Goal: Task Accomplishment & Management: Manage account settings

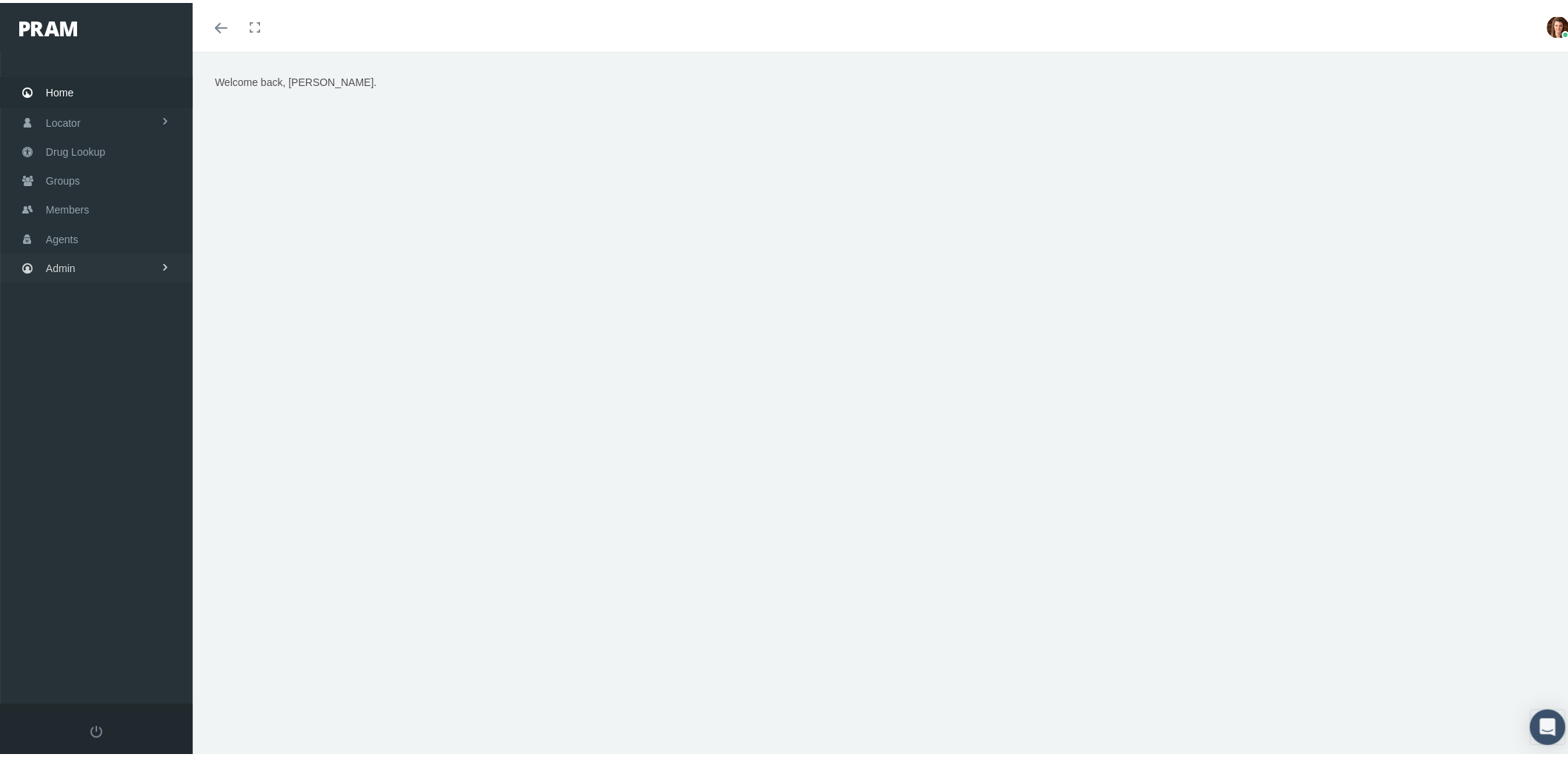
click at [63, 253] on span "Admin" at bounding box center [60, 265] width 29 height 28
click at [76, 344] on span "Claims" at bounding box center [77, 353] width 32 height 26
click at [122, 304] on link "PBM Invoices" at bounding box center [96, 307] width 192 height 26
click at [83, 268] on link "Admin" at bounding box center [96, 265] width 192 height 29
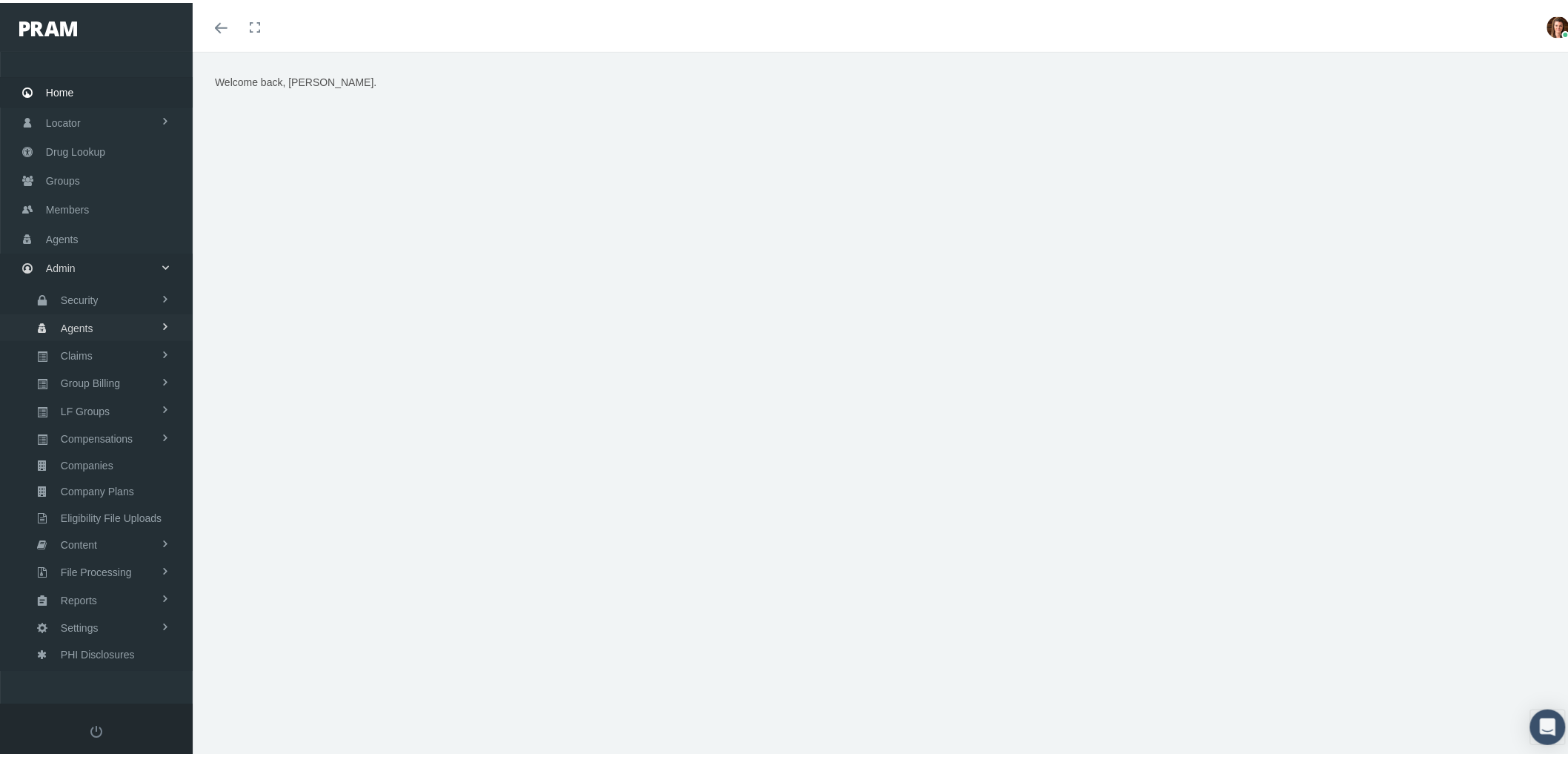
click at [87, 325] on span "Agents" at bounding box center [77, 326] width 32 height 26
click at [115, 359] on span "Bank Info Requests" at bounding box center [103, 366] width 90 height 26
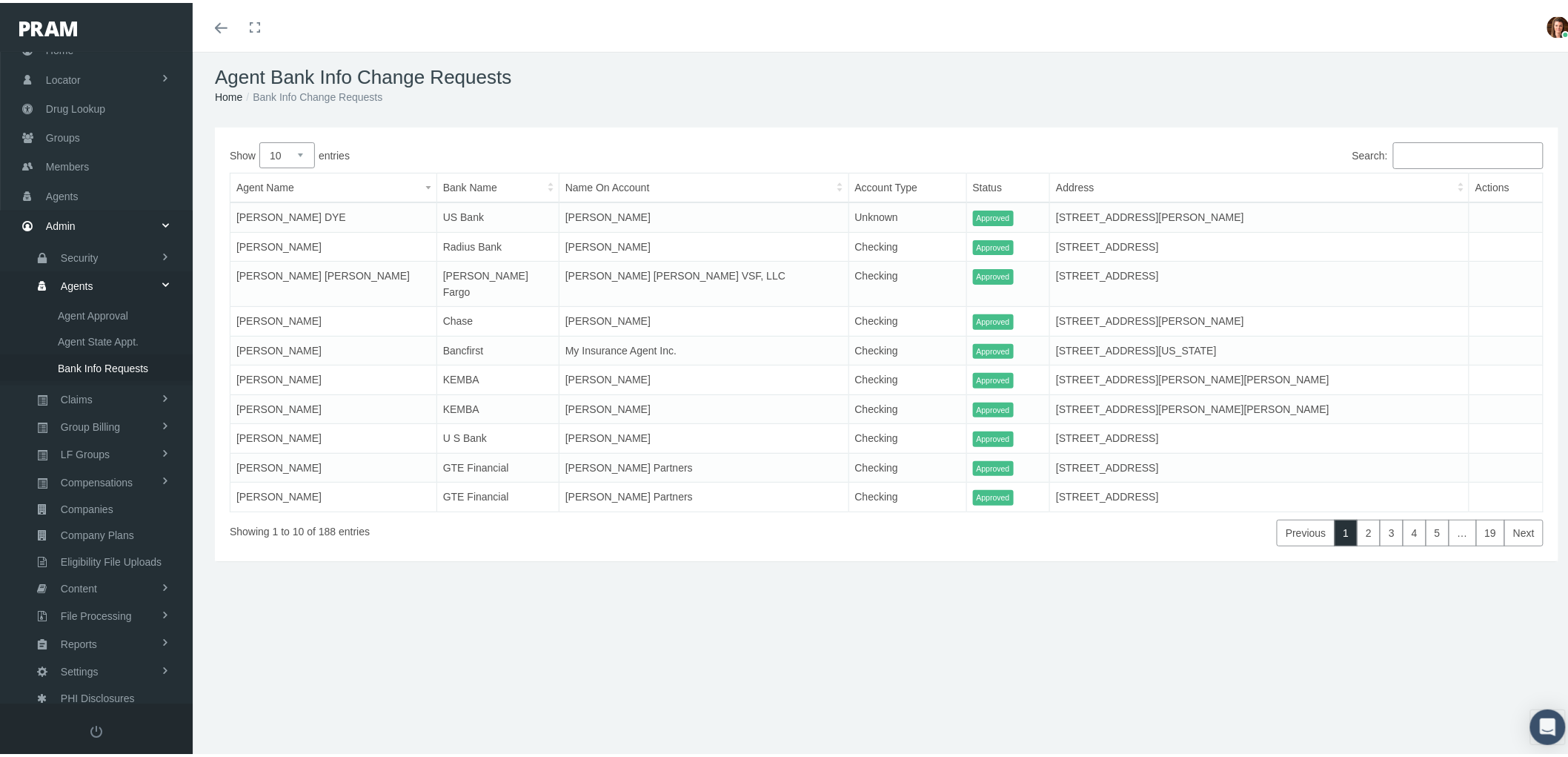
scroll to position [32, 0]
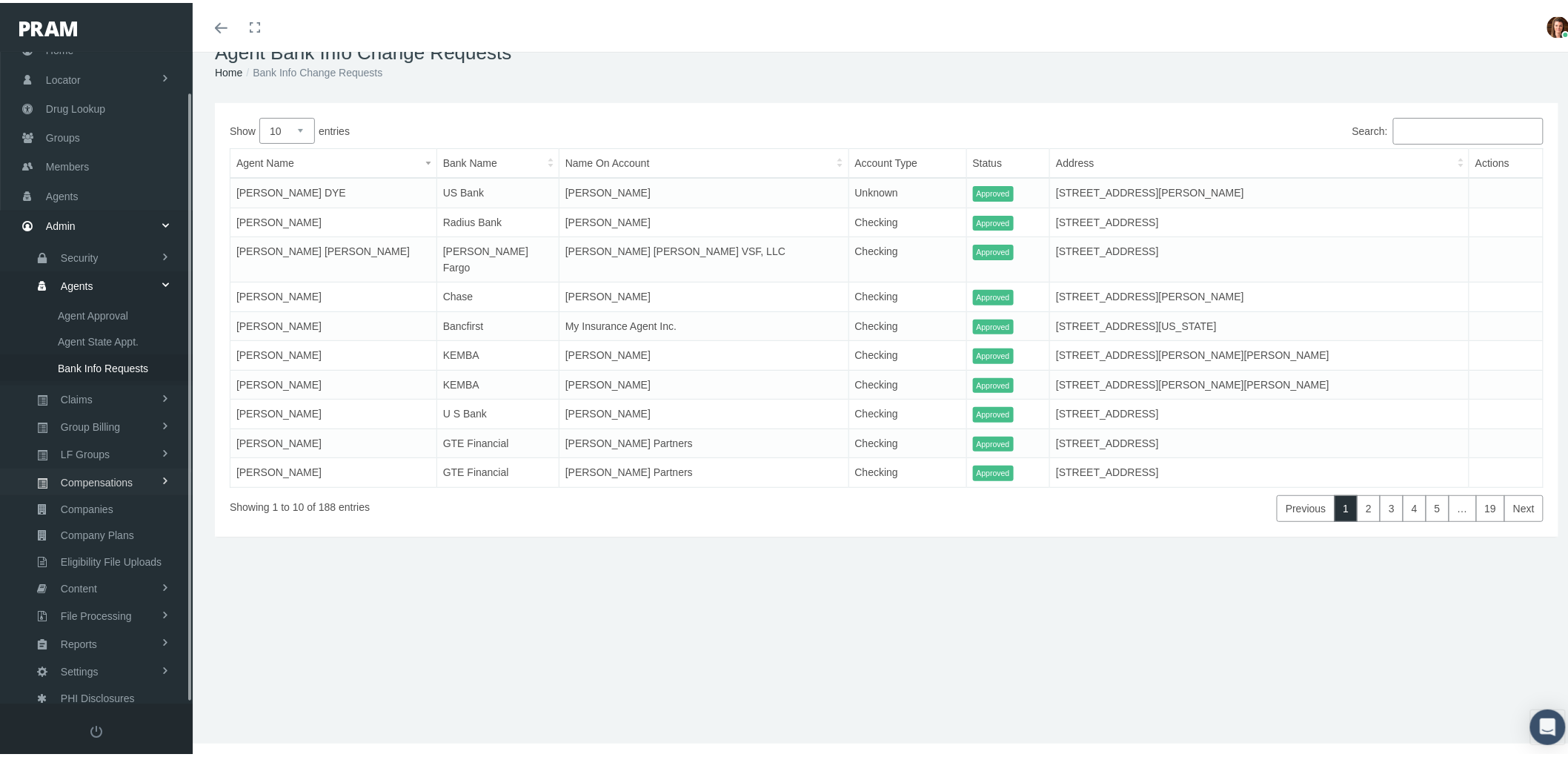
click at [101, 468] on span "Compensations" at bounding box center [97, 480] width 72 height 26
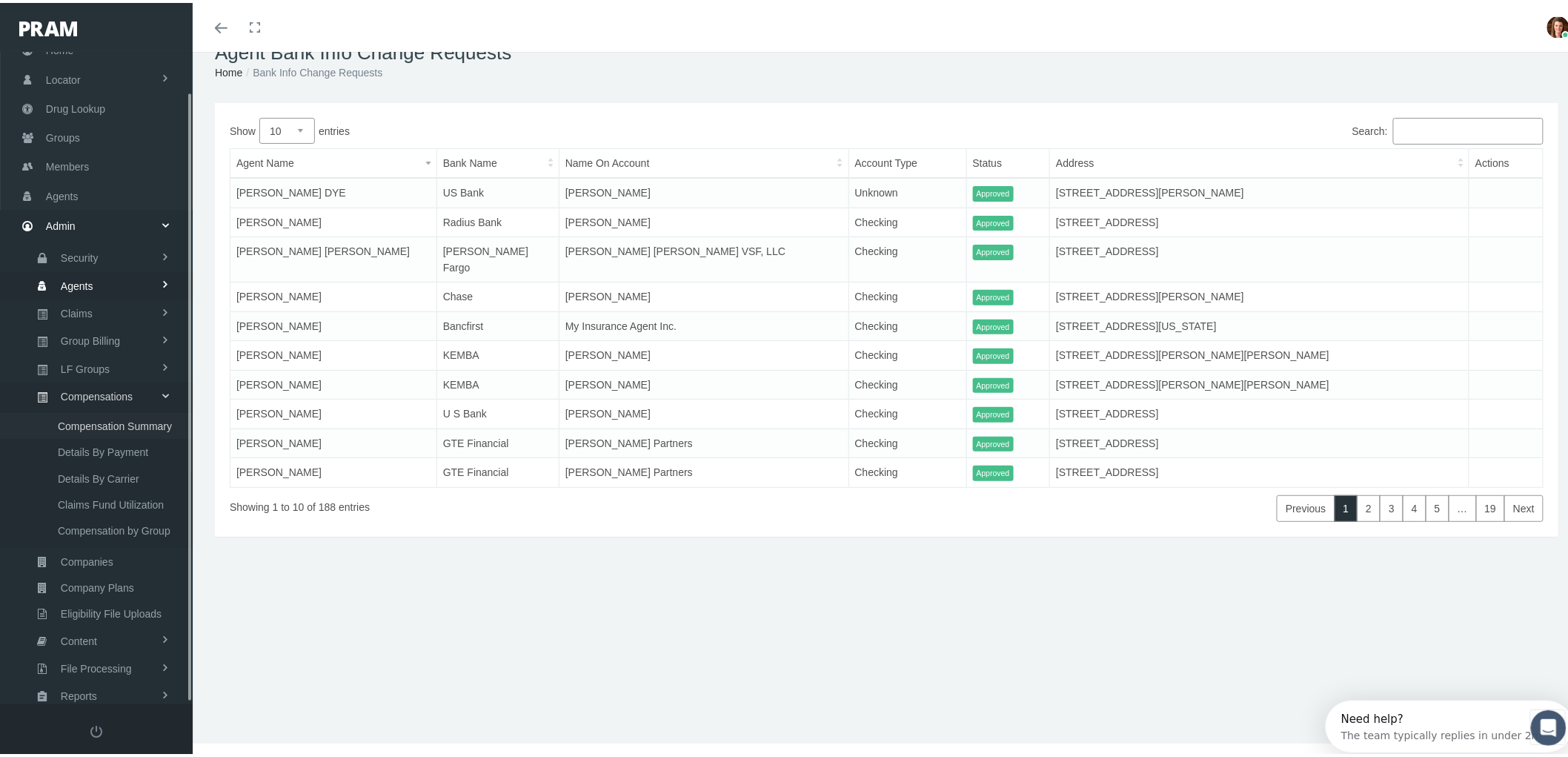
click at [129, 420] on span "Compensation Summary" at bounding box center [115, 423] width 114 height 26
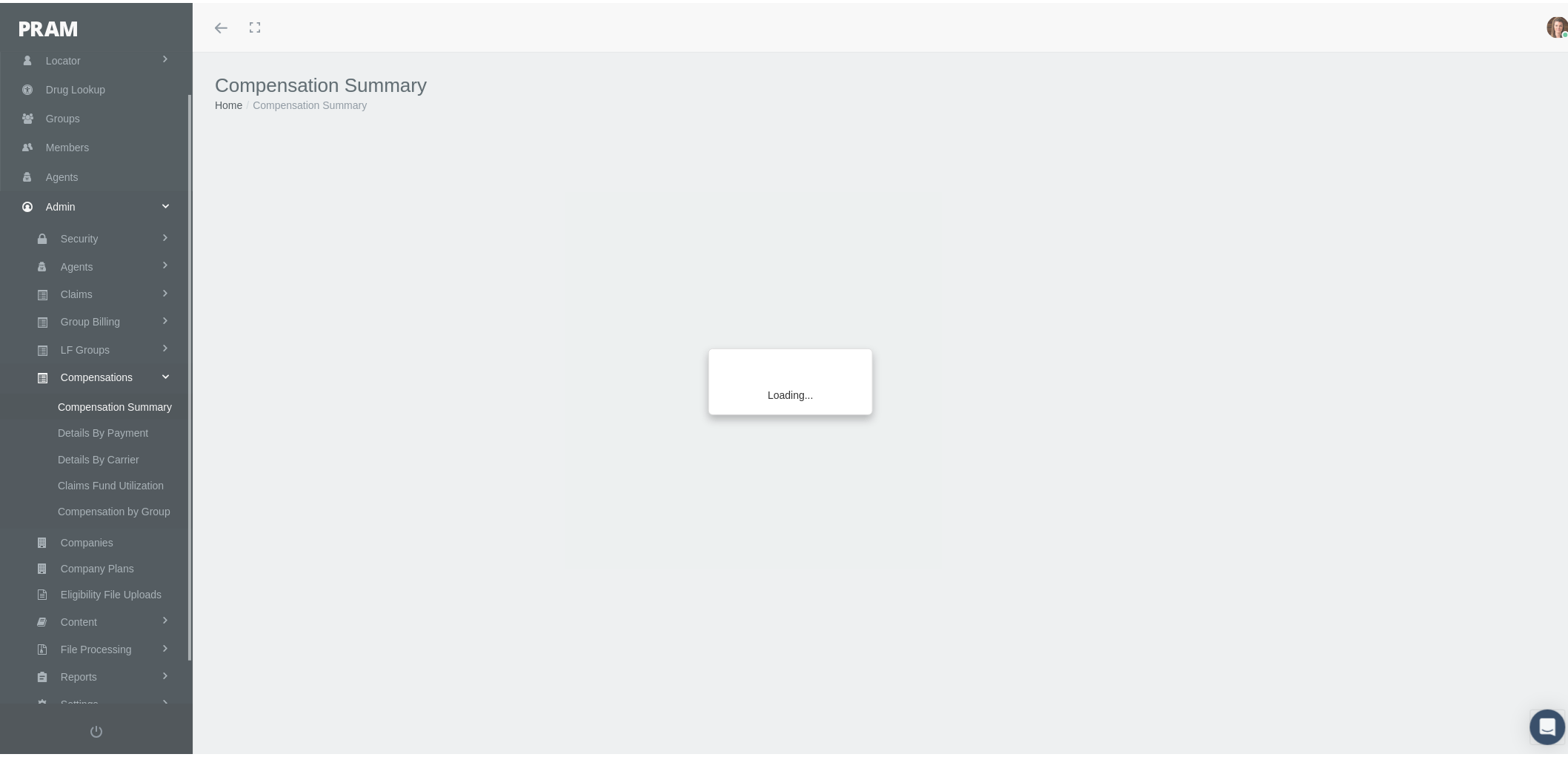
scroll to position [92, 0]
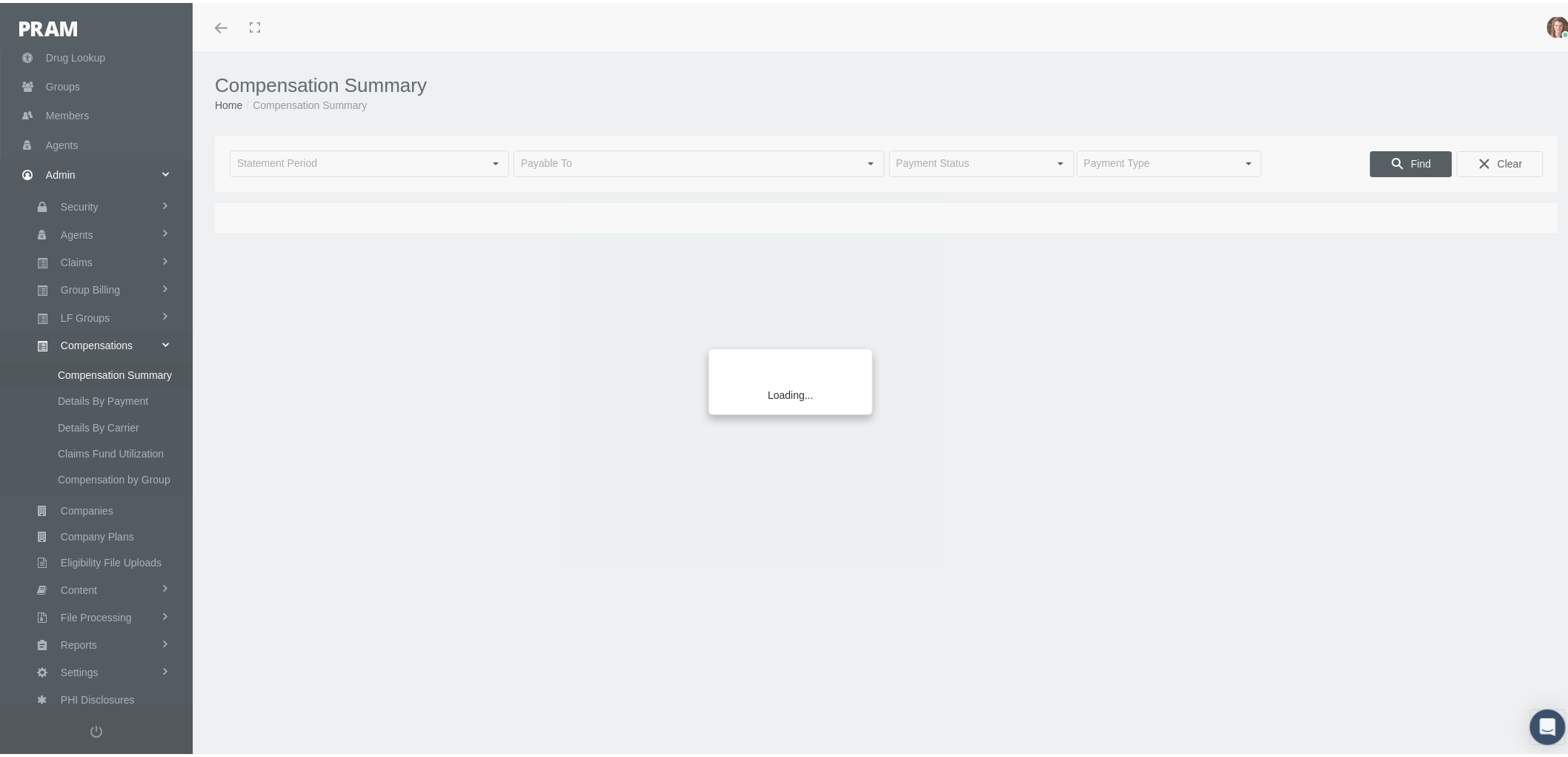
type input "[DATE]"
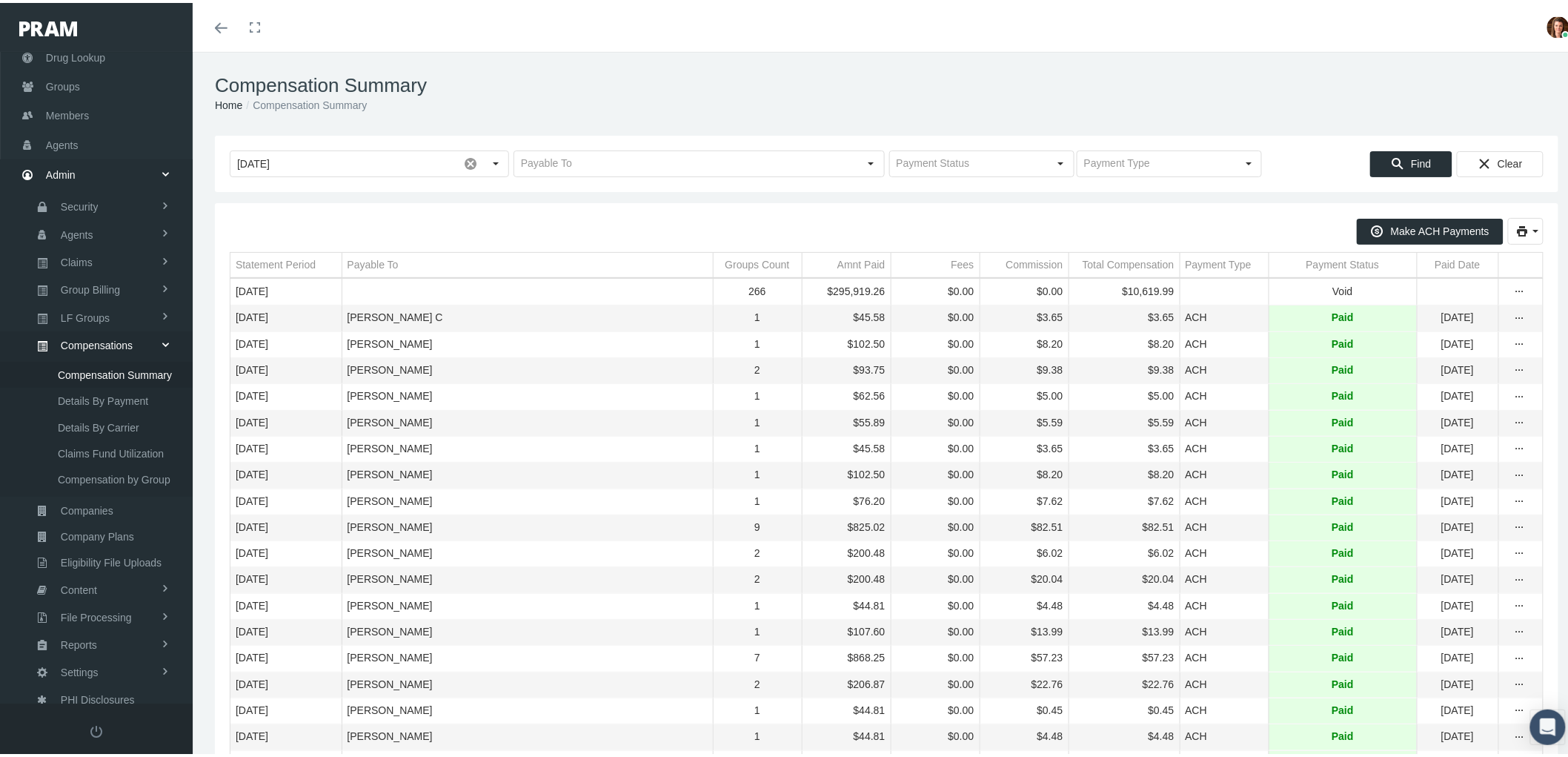
click at [1307, 271] on td "Payment Status" at bounding box center [1342, 262] width 148 height 26
drag, startPoint x: 1312, startPoint y: 264, endPoint x: 1305, endPoint y: 262, distance: 7.3
click at [1312, 263] on div "Payment Status" at bounding box center [1337, 262] width 74 height 14
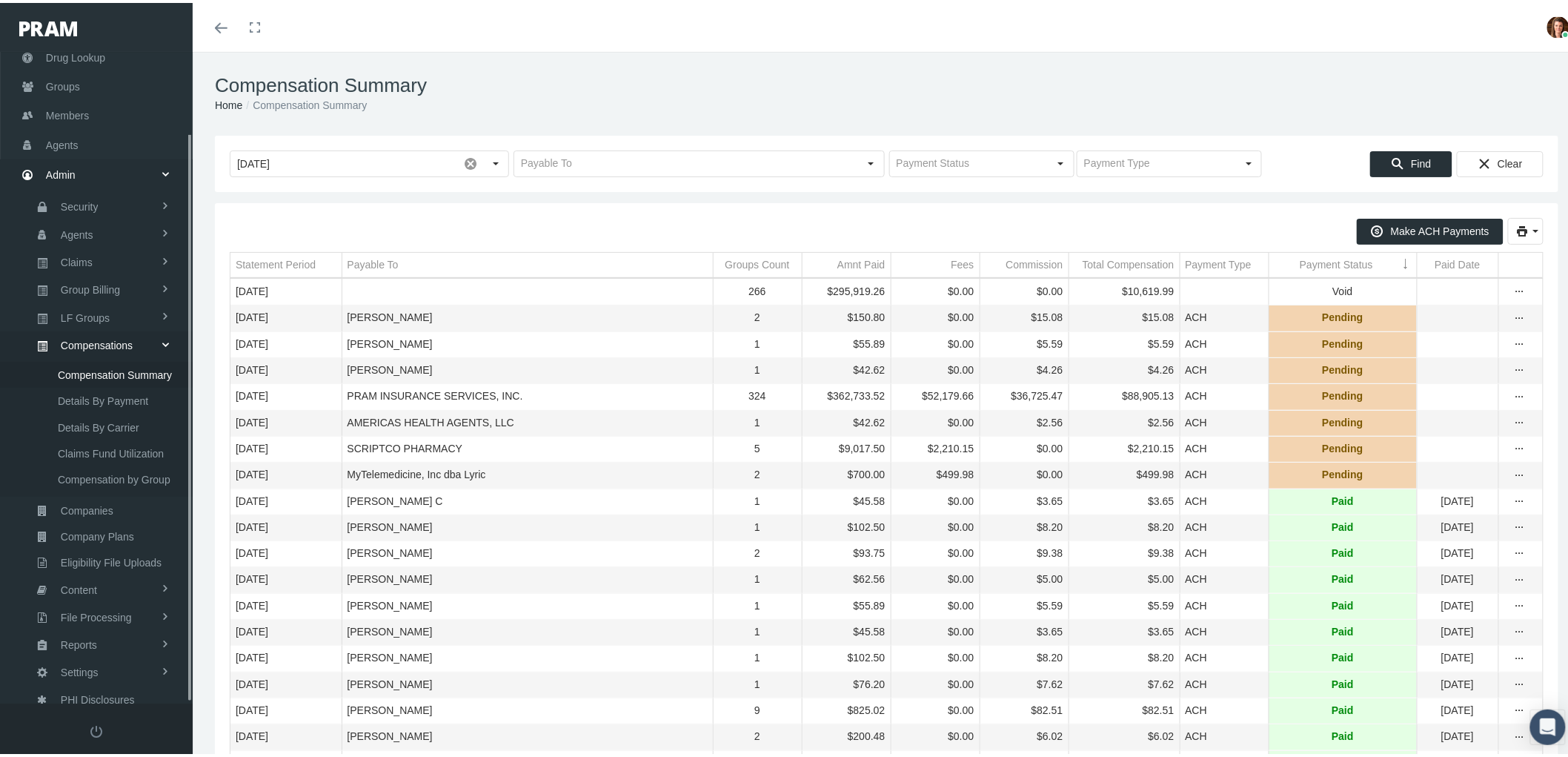
scroll to position [92, 0]
click at [368, 225] on div "Make ACH Payments" at bounding box center [887, 229] width 1313 height 27
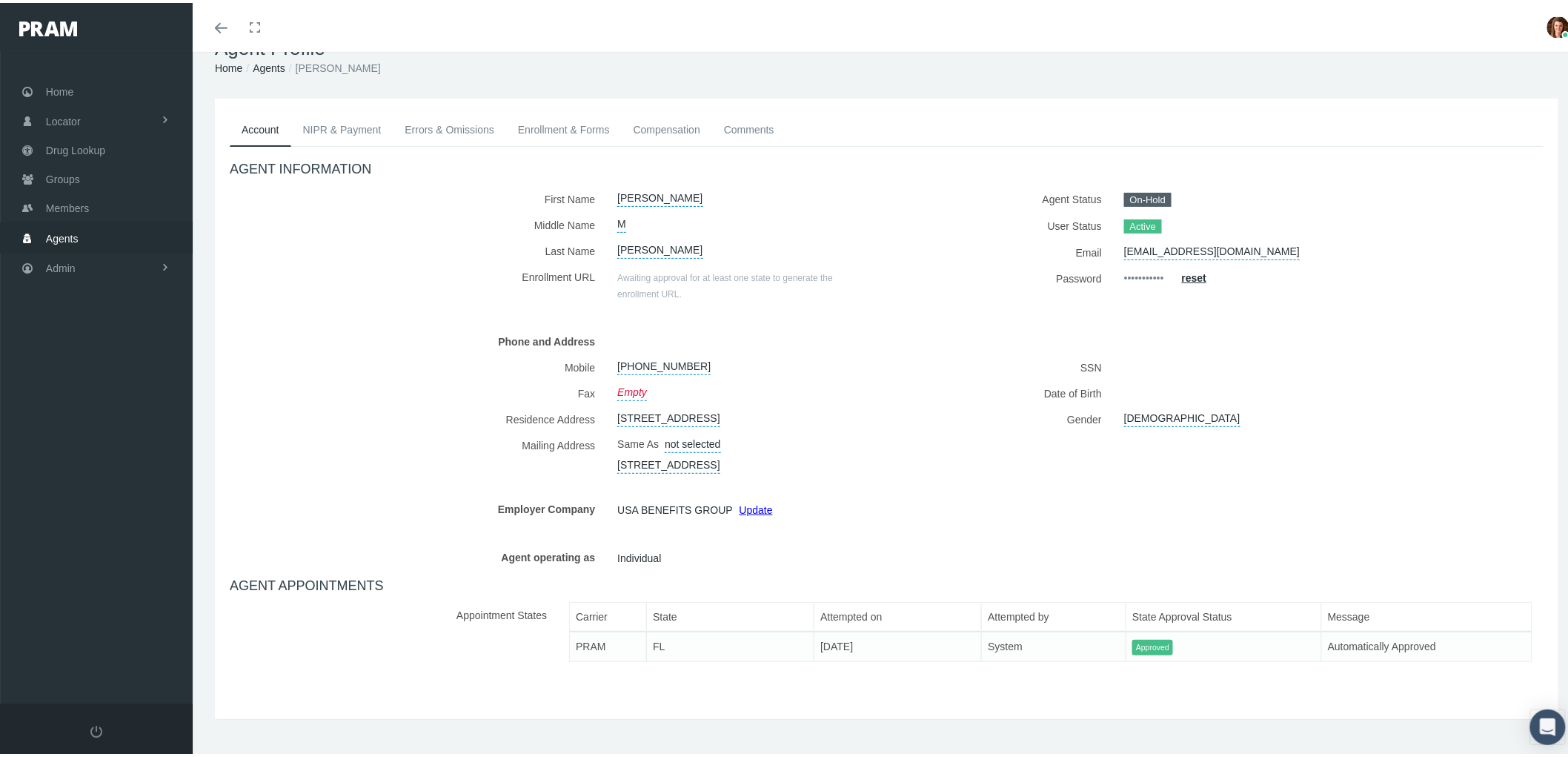
scroll to position [55, 0]
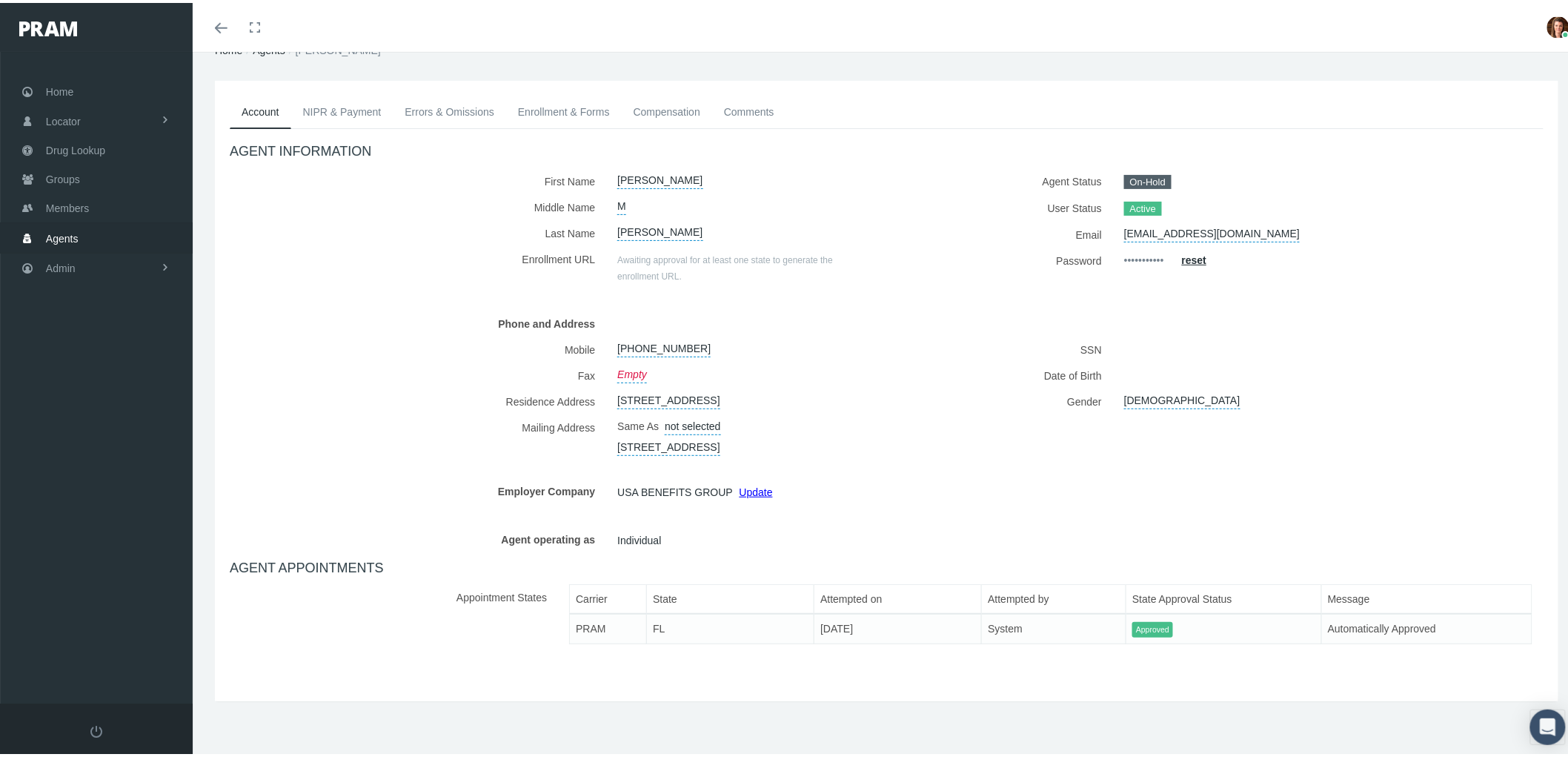
click at [351, 109] on link "NIPR & Payment" at bounding box center [343, 108] width 102 height 32
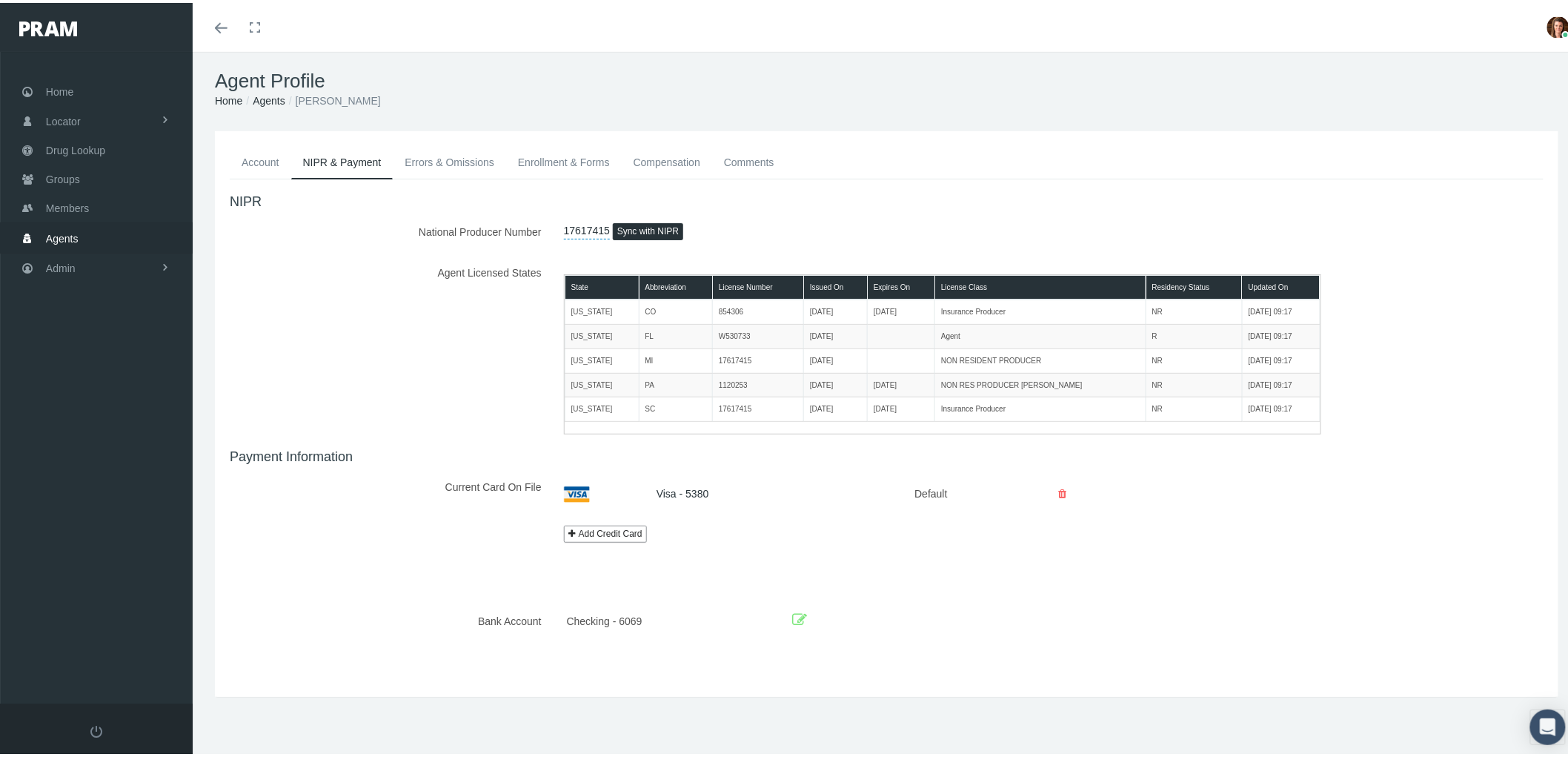
scroll to position [0, 0]
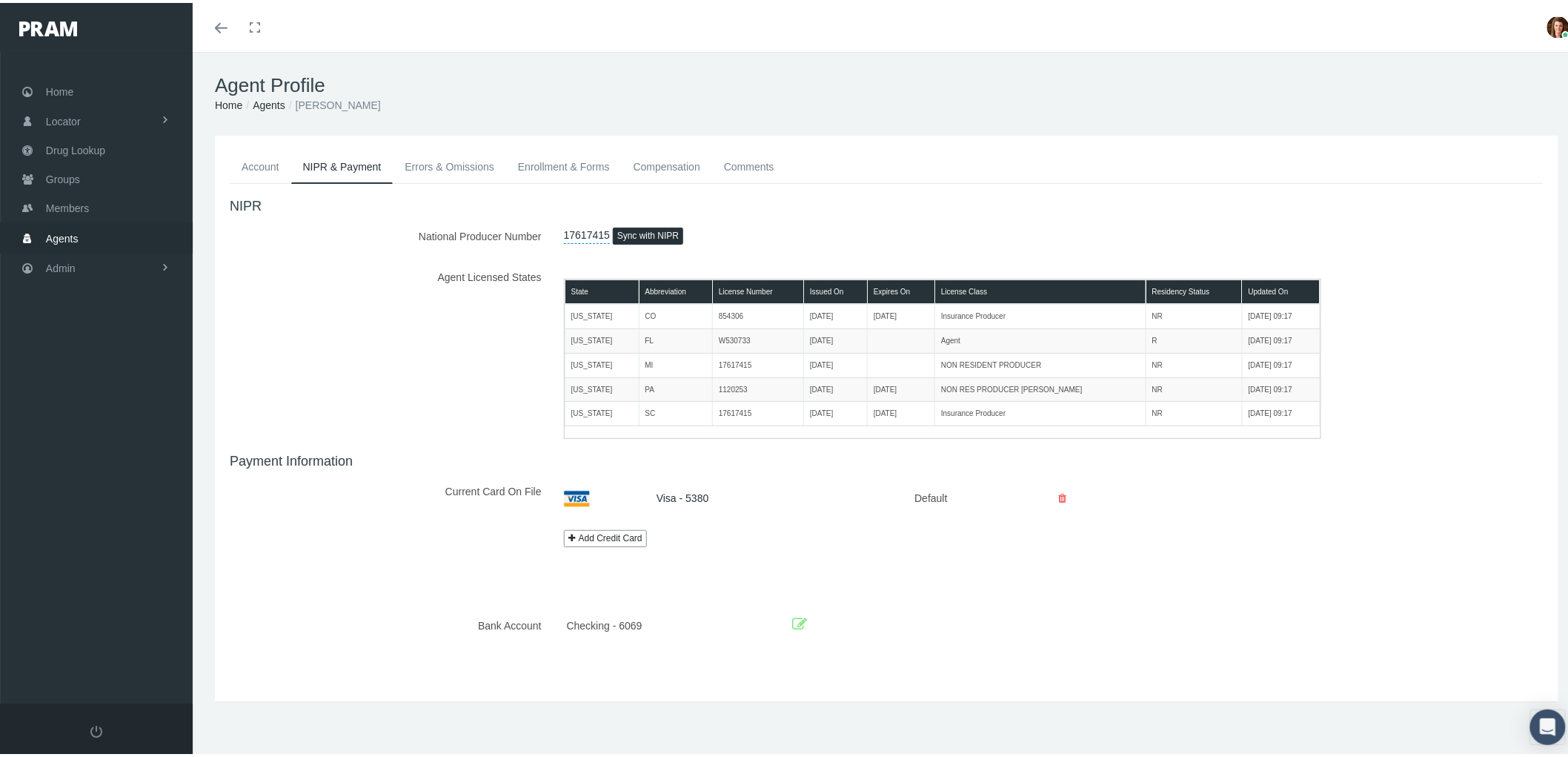
click at [649, 159] on link "Compensation" at bounding box center [666, 163] width 90 height 32
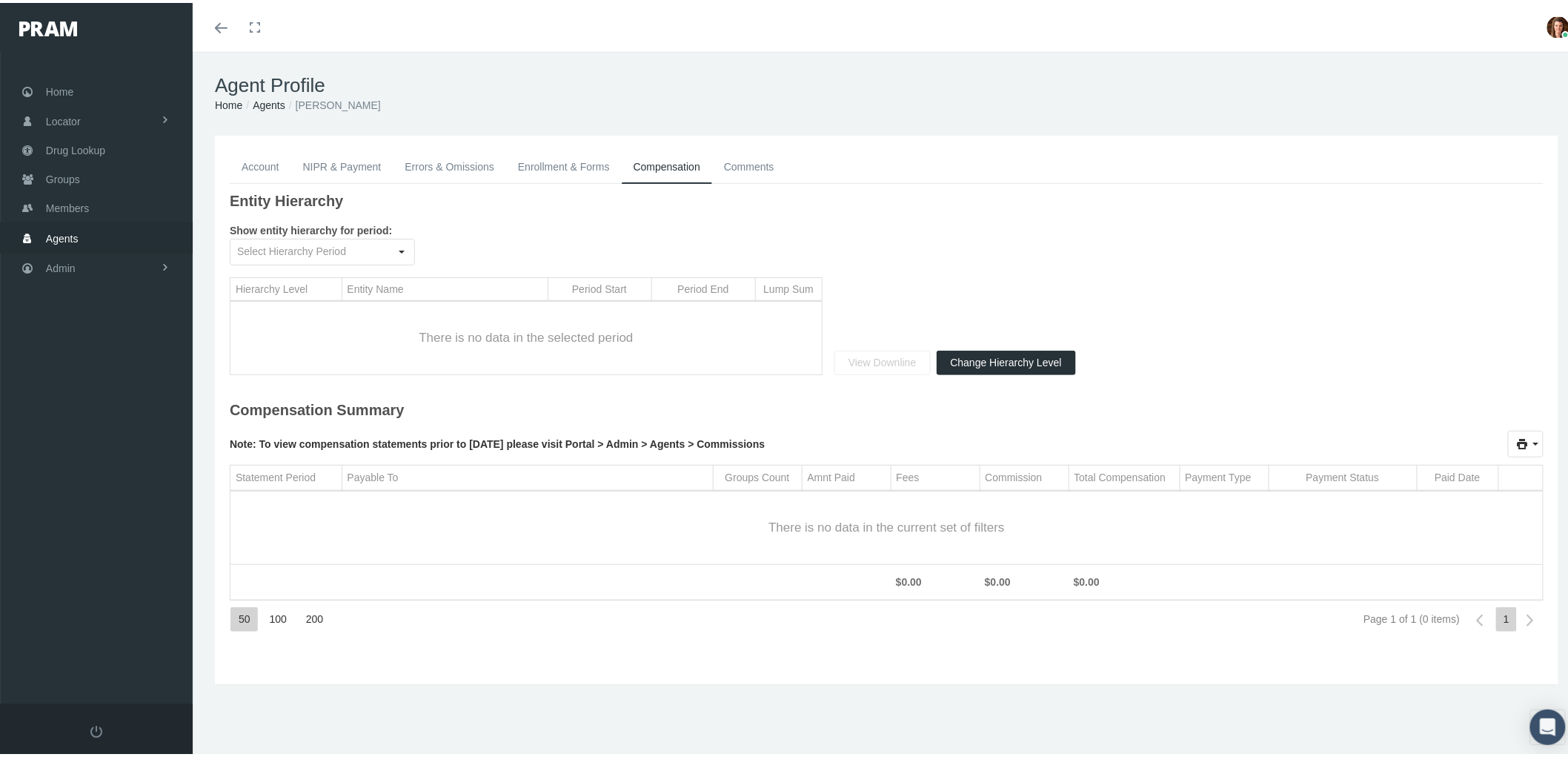
click at [752, 162] on link "Comments" at bounding box center [749, 163] width 74 height 32
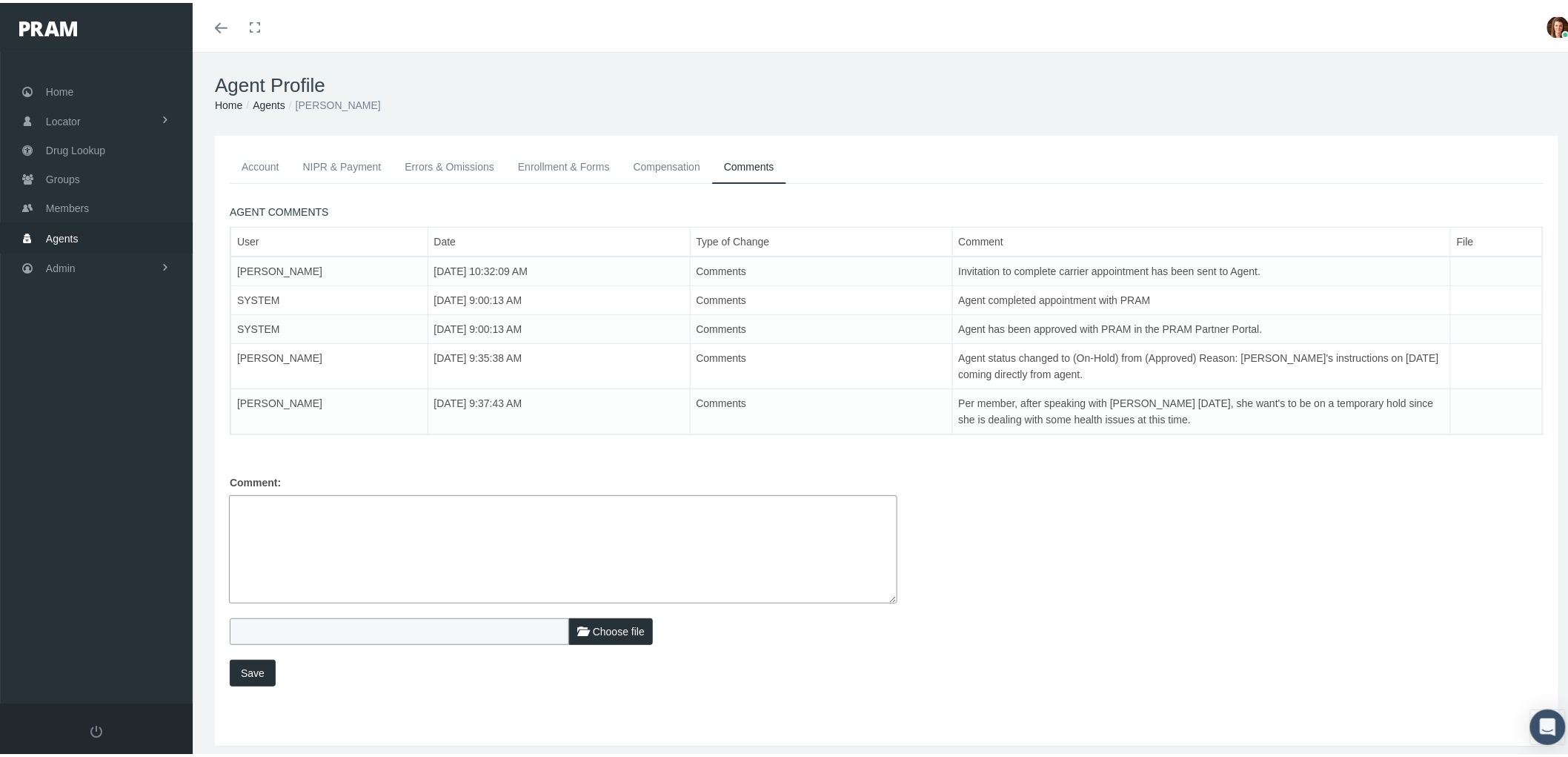
click at [341, 160] on link "NIPR & Payment" at bounding box center [343, 163] width 102 height 32
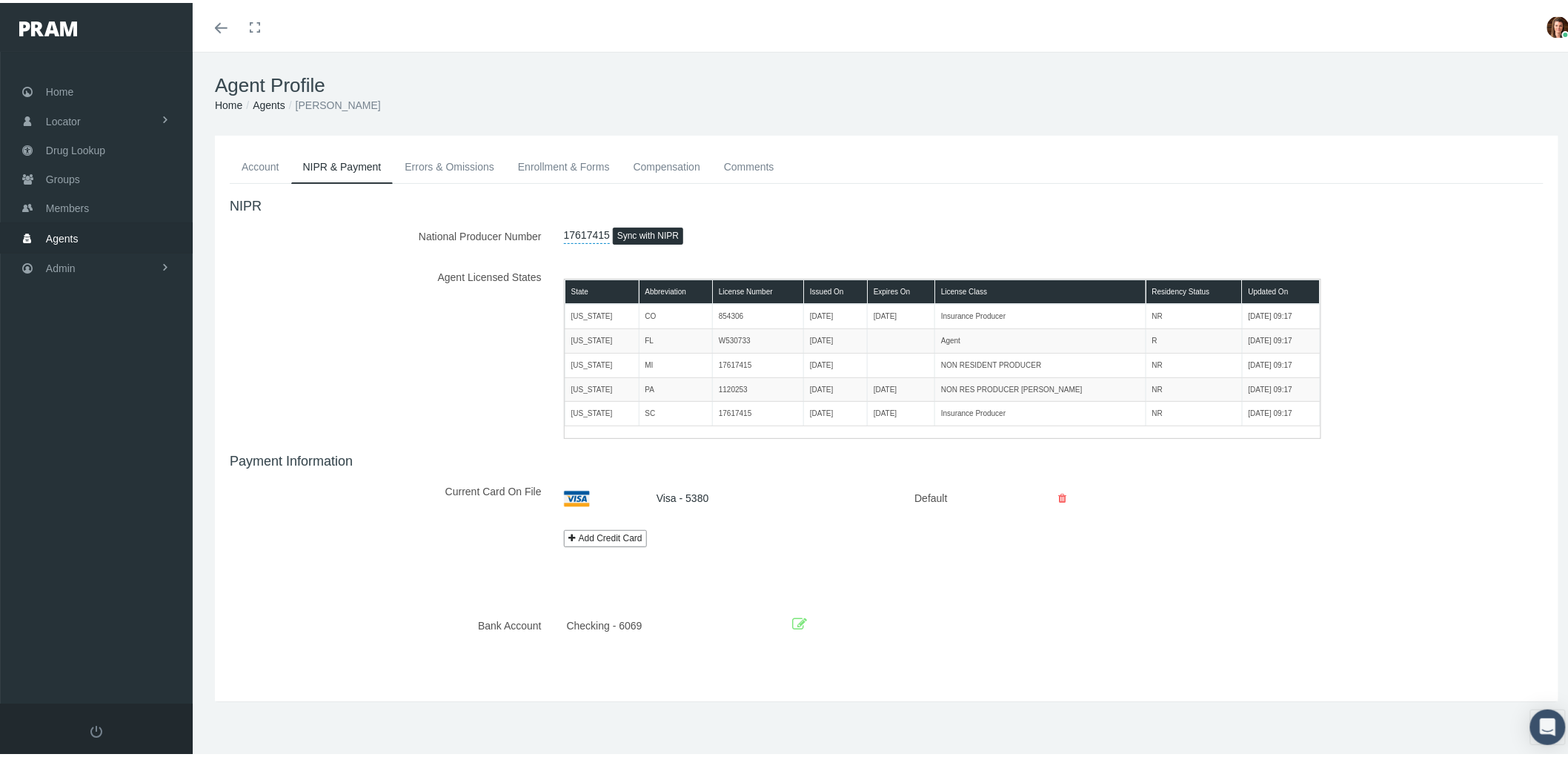
click at [246, 165] on link "Account" at bounding box center [261, 163] width 62 height 32
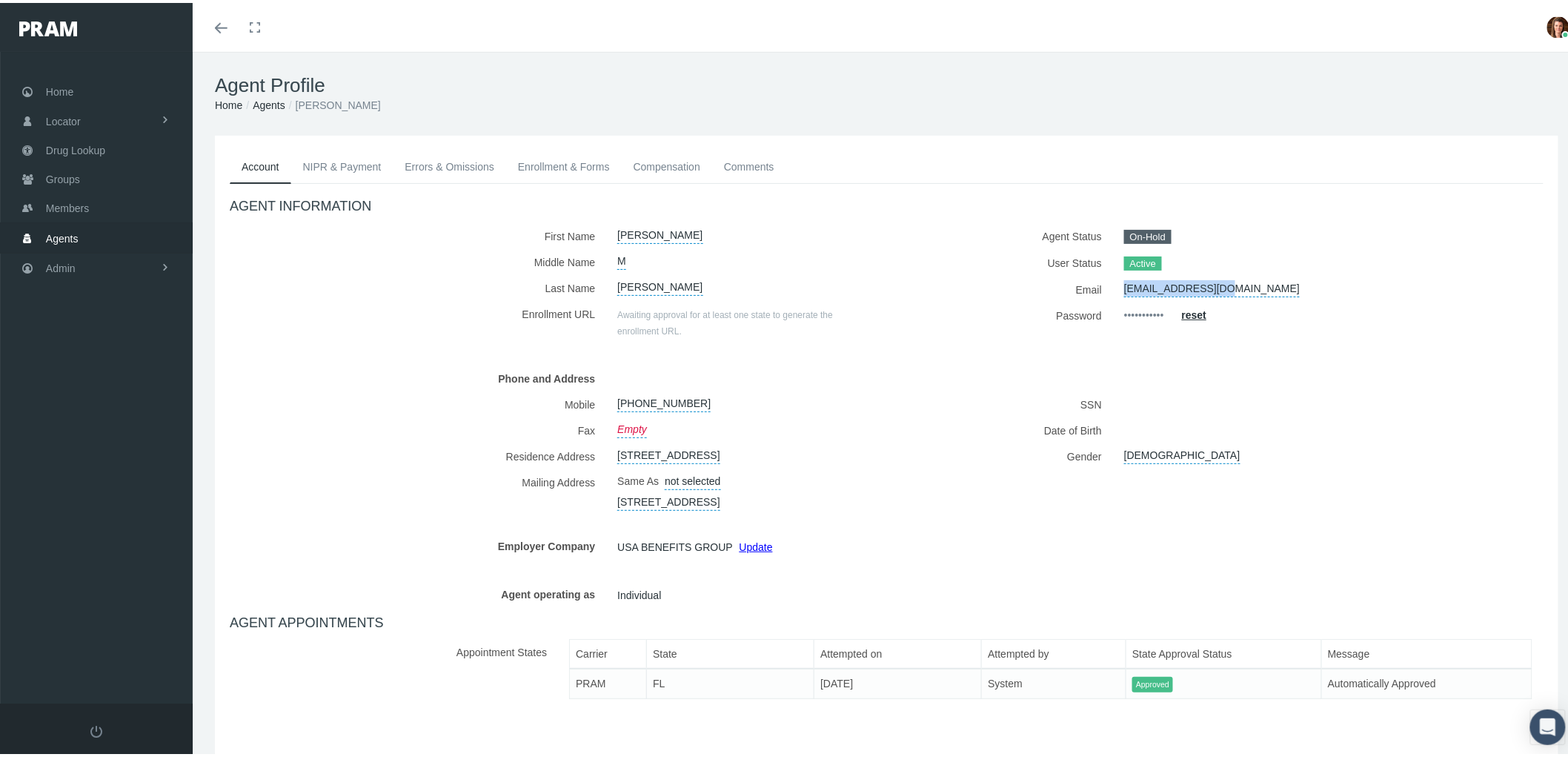
drag, startPoint x: 1243, startPoint y: 283, endPoint x: 1119, endPoint y: 289, distance: 124.1
click at [1119, 289] on div "[EMAIL_ADDRESS][DOMAIN_NAME]" at bounding box center [1301, 286] width 376 height 26
copy link "[EMAIL_ADDRESS][DOMAIN_NAME]"
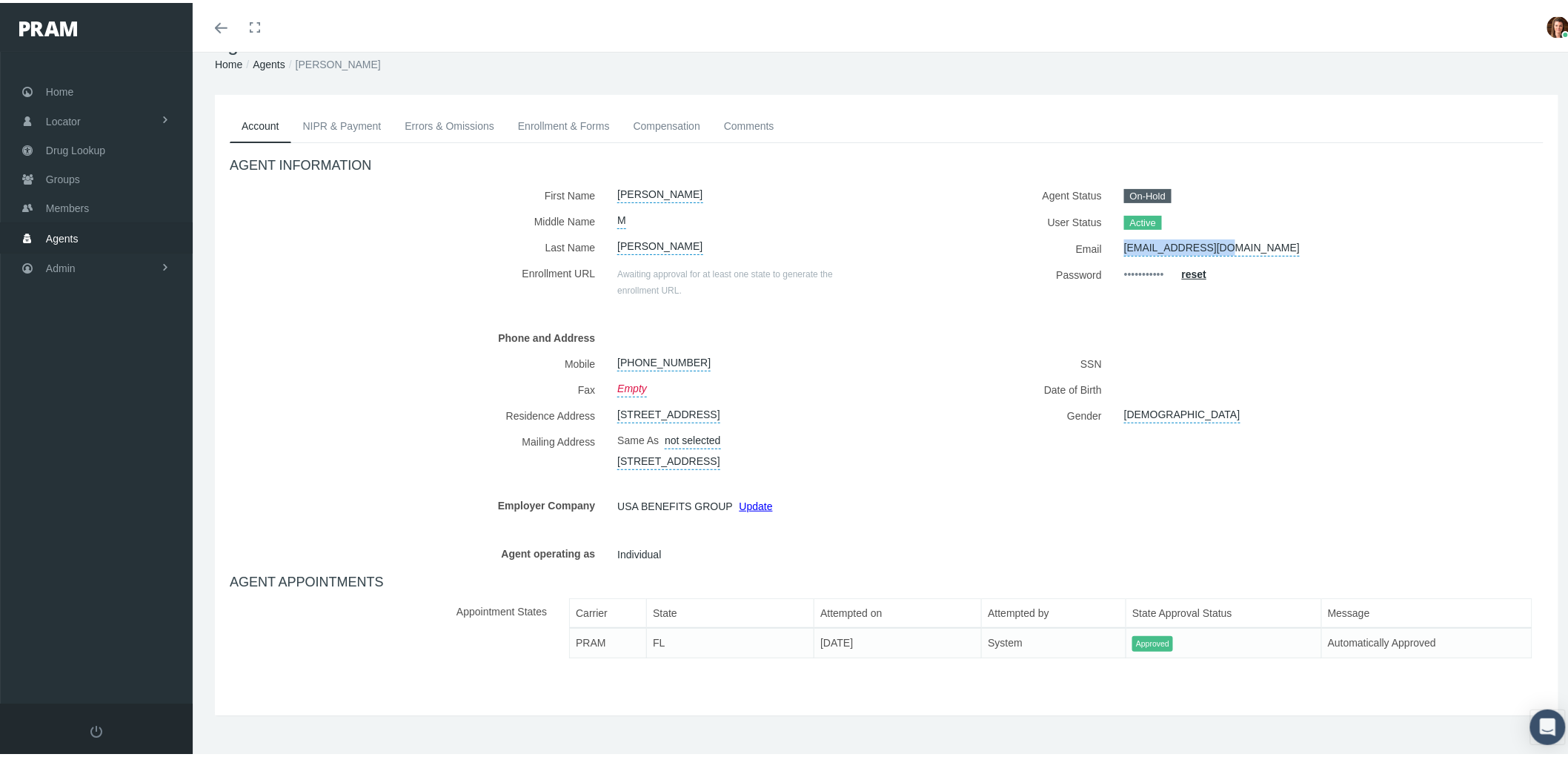
scroll to position [55, 0]
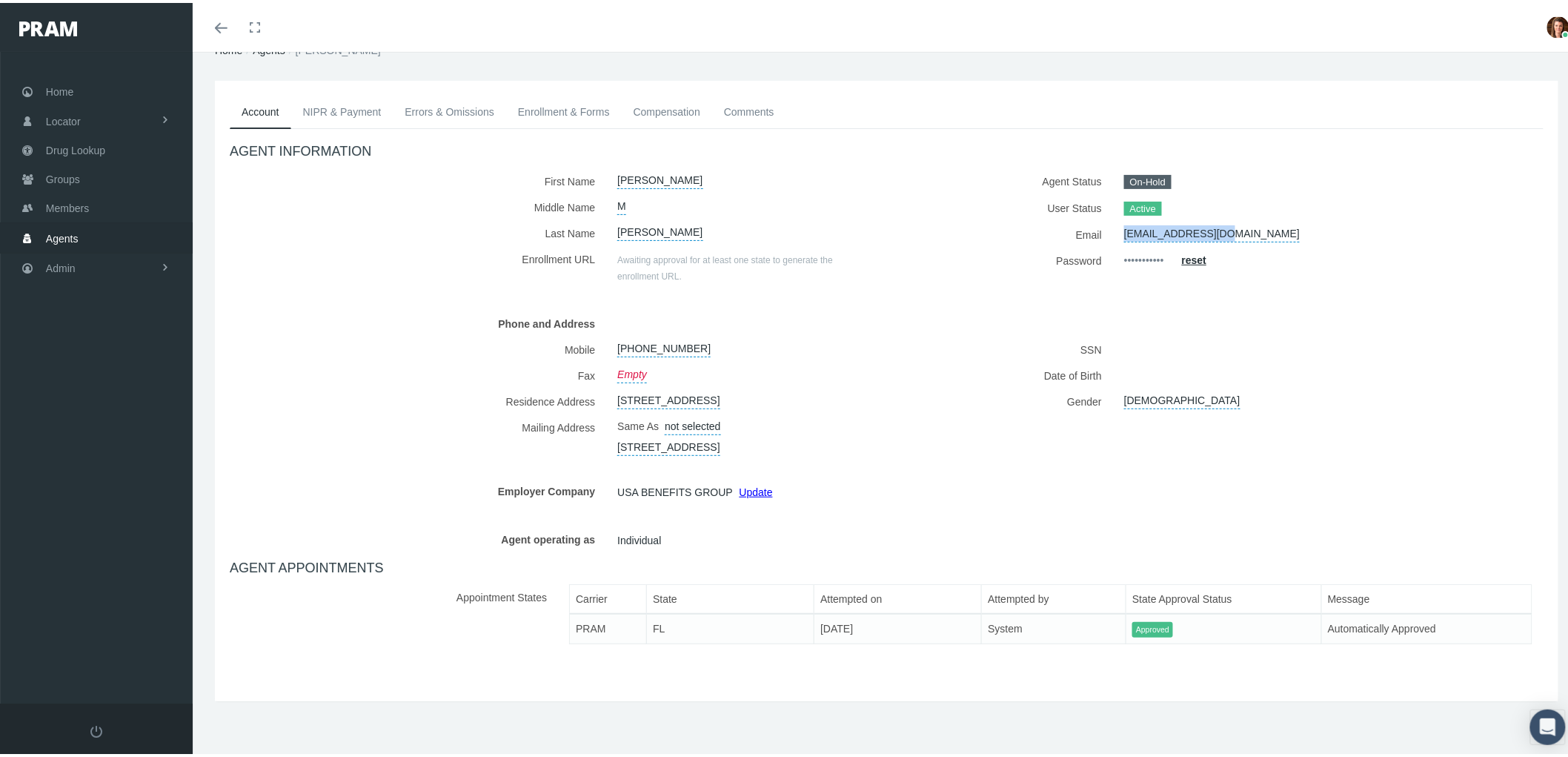
click at [336, 102] on link "NIPR & Payment" at bounding box center [343, 108] width 102 height 32
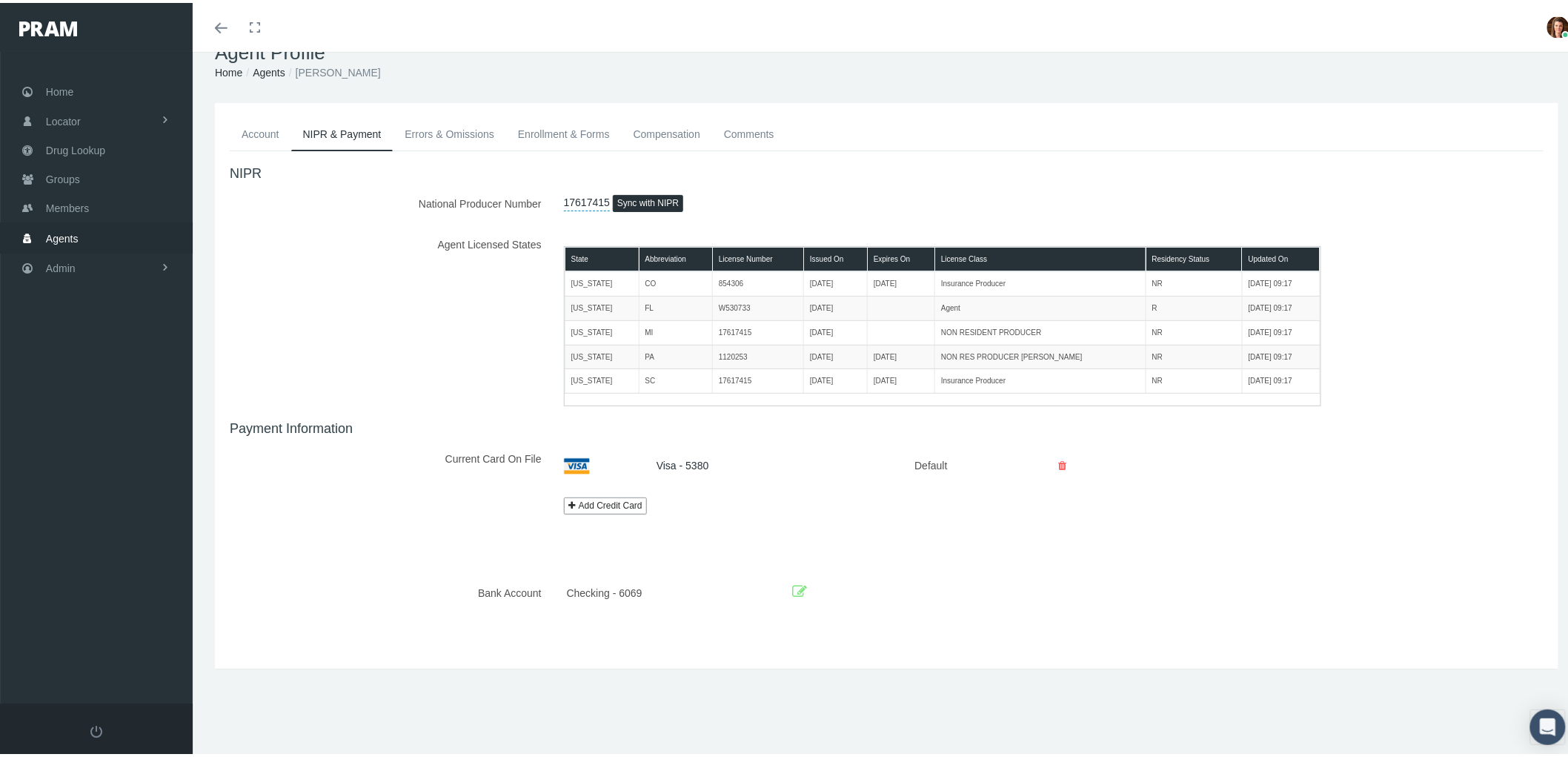
drag, startPoint x: 367, startPoint y: 68, endPoint x: 298, endPoint y: 64, distance: 69.1
click at [298, 64] on li "[PERSON_NAME]" at bounding box center [333, 70] width 95 height 17
copy li "[PERSON_NAME]"
